Goal: Check status: Check status

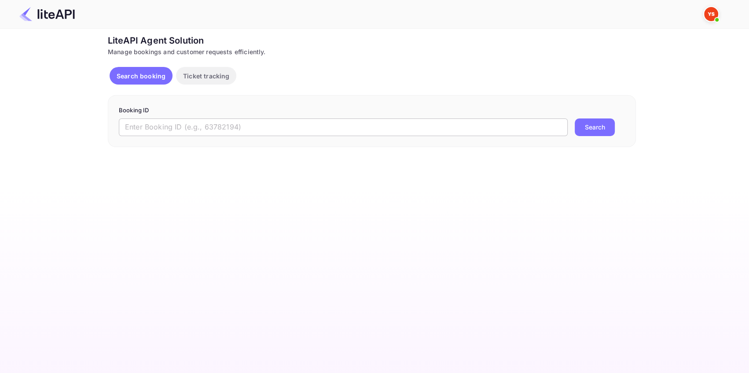
click at [159, 124] on input "text" at bounding box center [343, 127] width 449 height 18
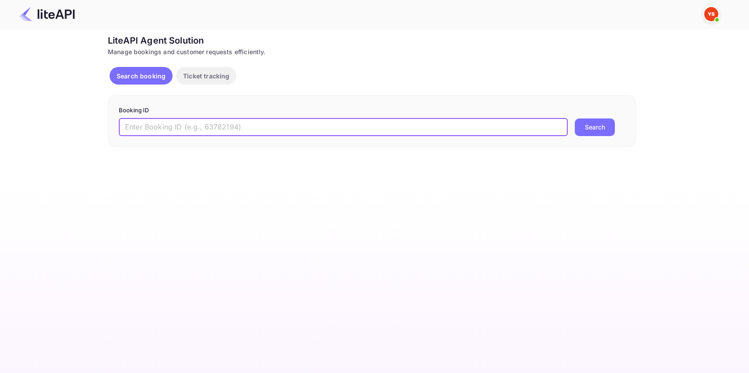
paste input "8802394"
type input "8802394"
click at [596, 125] on button "Search" at bounding box center [595, 127] width 40 height 18
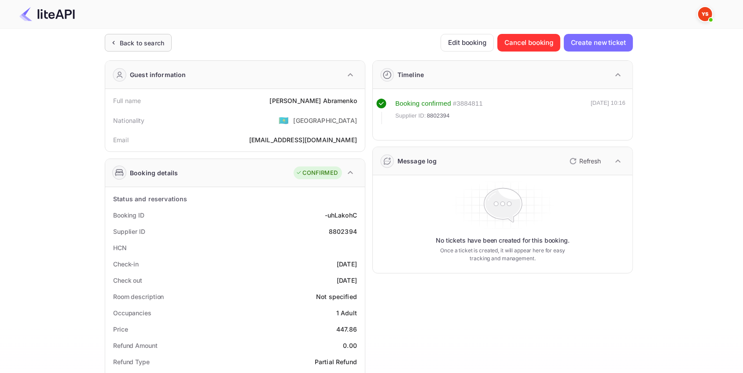
click at [159, 44] on div "Back to search" at bounding box center [142, 42] width 44 height 9
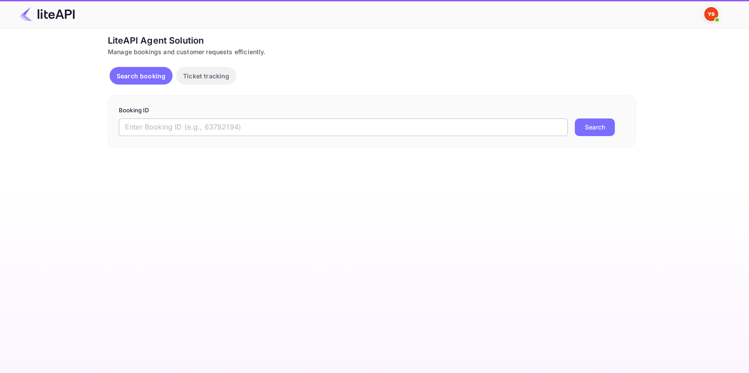
click at [203, 121] on input "text" at bounding box center [343, 127] width 449 height 18
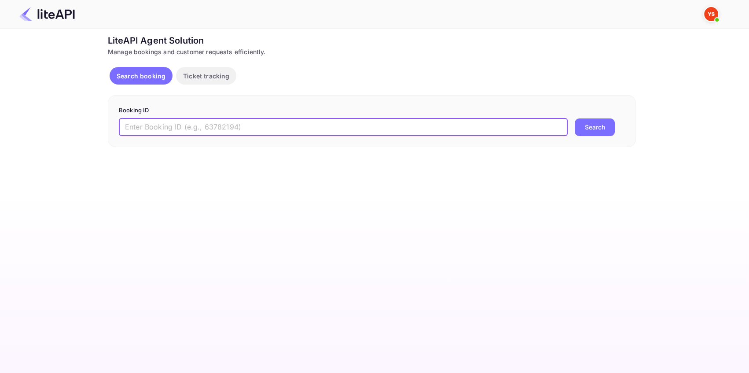
paste input "9029389"
type input "9029389"
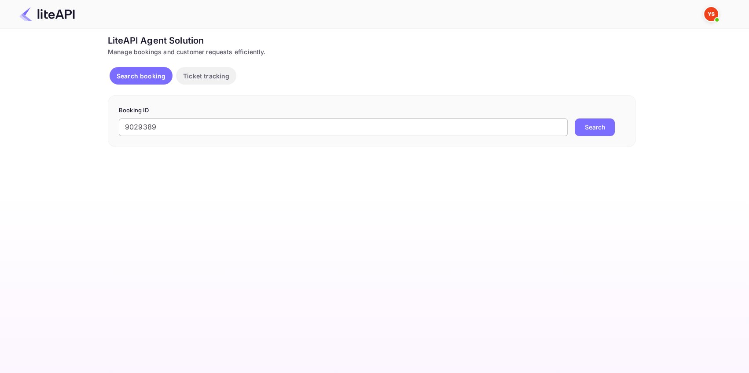
drag, startPoint x: 603, startPoint y: 131, endPoint x: 537, endPoint y: 129, distance: 65.7
click at [603, 131] on button "Search" at bounding box center [595, 127] width 40 height 18
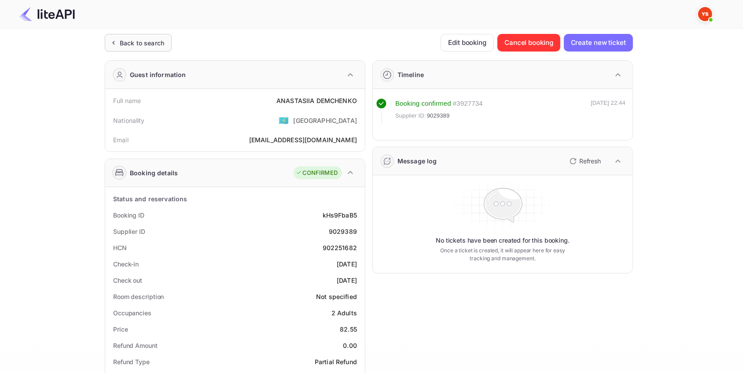
click at [148, 40] on div "Back to search" at bounding box center [142, 42] width 44 height 9
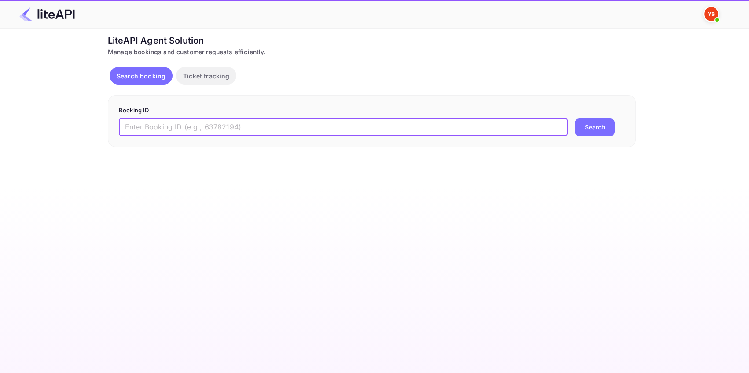
click at [145, 120] on input "text" at bounding box center [343, 127] width 449 height 18
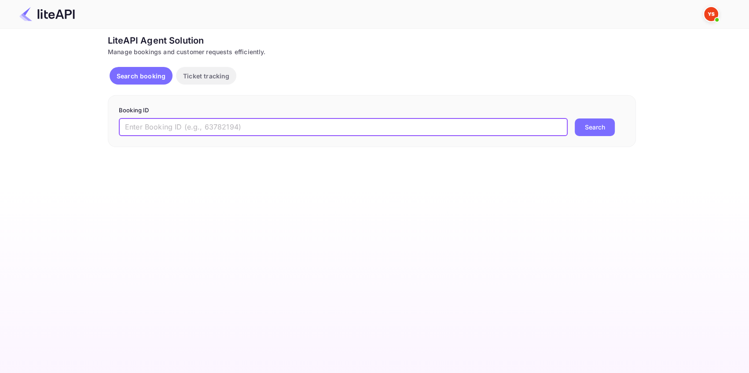
paste input "7876282"
type input "7876282"
click at [591, 130] on button "Search" at bounding box center [595, 127] width 40 height 18
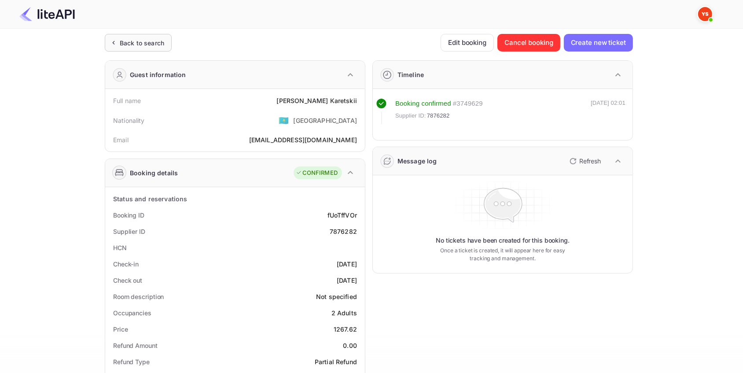
click at [148, 37] on div "Back to search" at bounding box center [138, 43] width 67 height 18
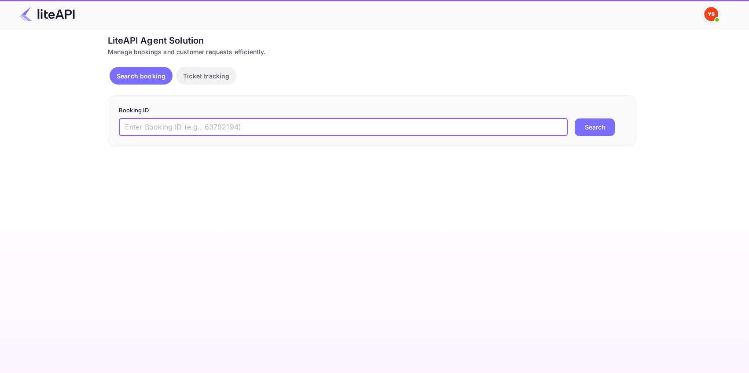
click at [167, 123] on input "text" at bounding box center [343, 127] width 449 height 18
paste input "8706113"
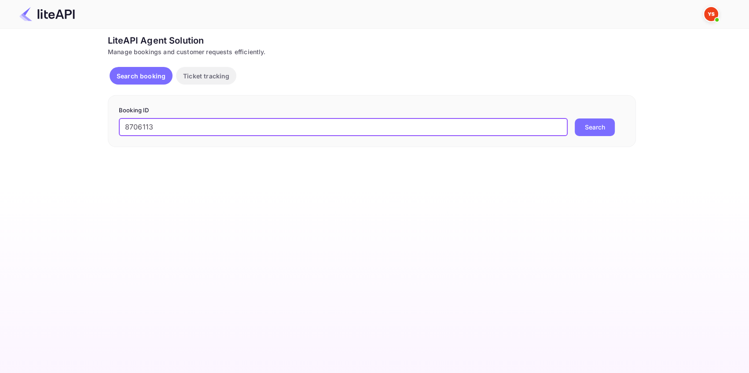
type input "8706113"
click at [585, 129] on button "Search" at bounding box center [595, 127] width 40 height 18
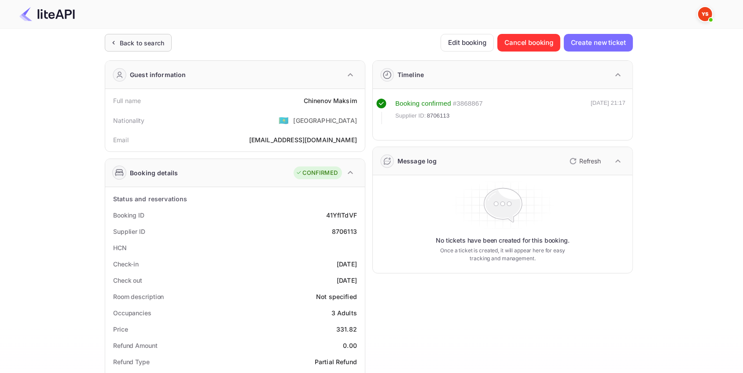
click at [158, 41] on div "Back to search" at bounding box center [142, 42] width 44 height 9
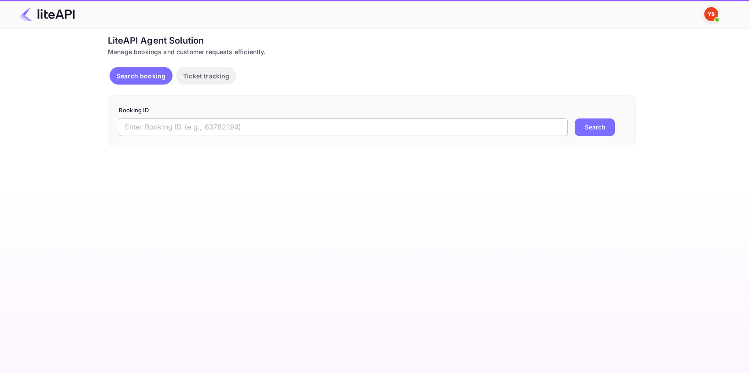
click at [153, 126] on input "text" at bounding box center [343, 127] width 449 height 18
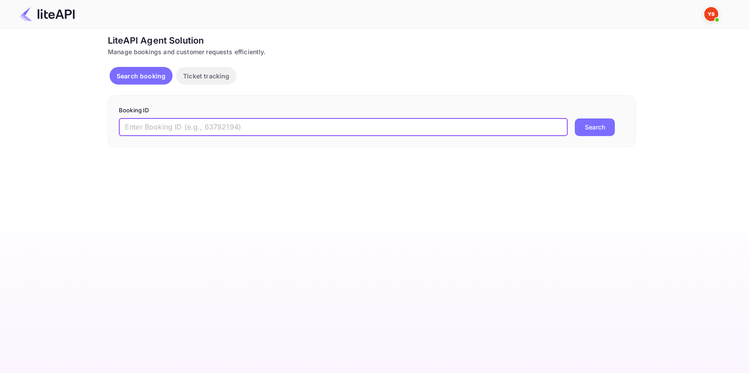
paste input "8614759"
type input "8614759"
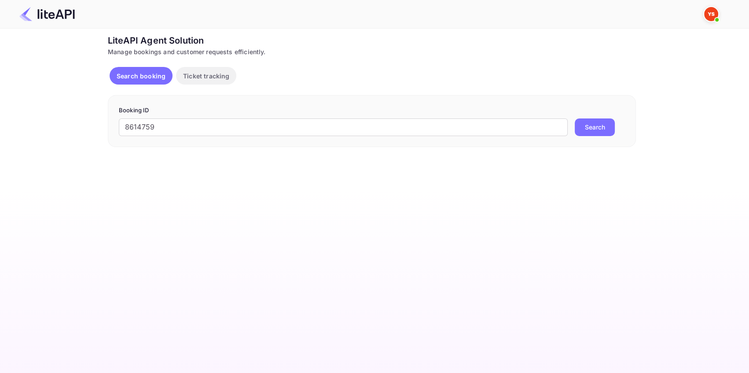
click at [580, 125] on button "Search" at bounding box center [595, 127] width 40 height 18
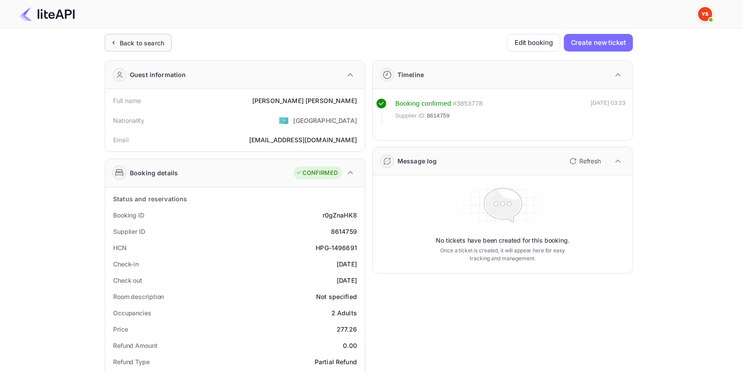
click at [140, 41] on div "Back to search" at bounding box center [142, 42] width 44 height 9
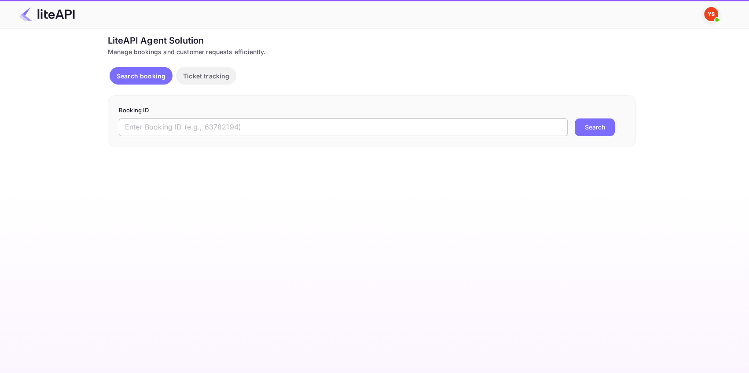
click at [148, 126] on input "text" at bounding box center [343, 127] width 449 height 18
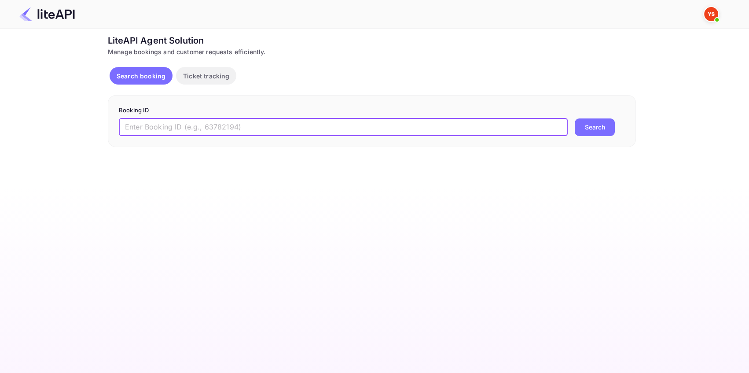
paste input "8941708"
type input "8941708"
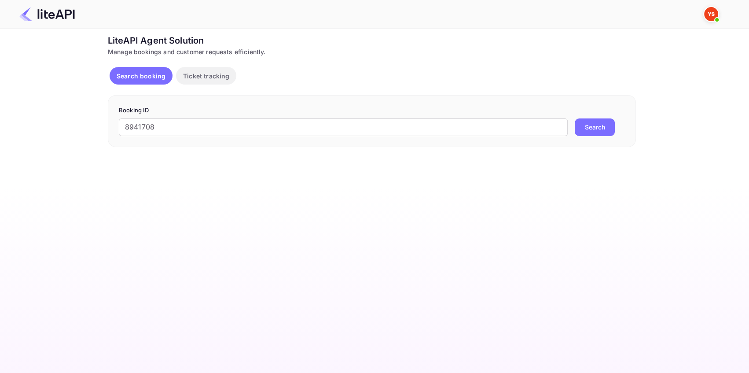
click at [579, 124] on button "Search" at bounding box center [595, 127] width 40 height 18
